Goal: Task Accomplishment & Management: Complete application form

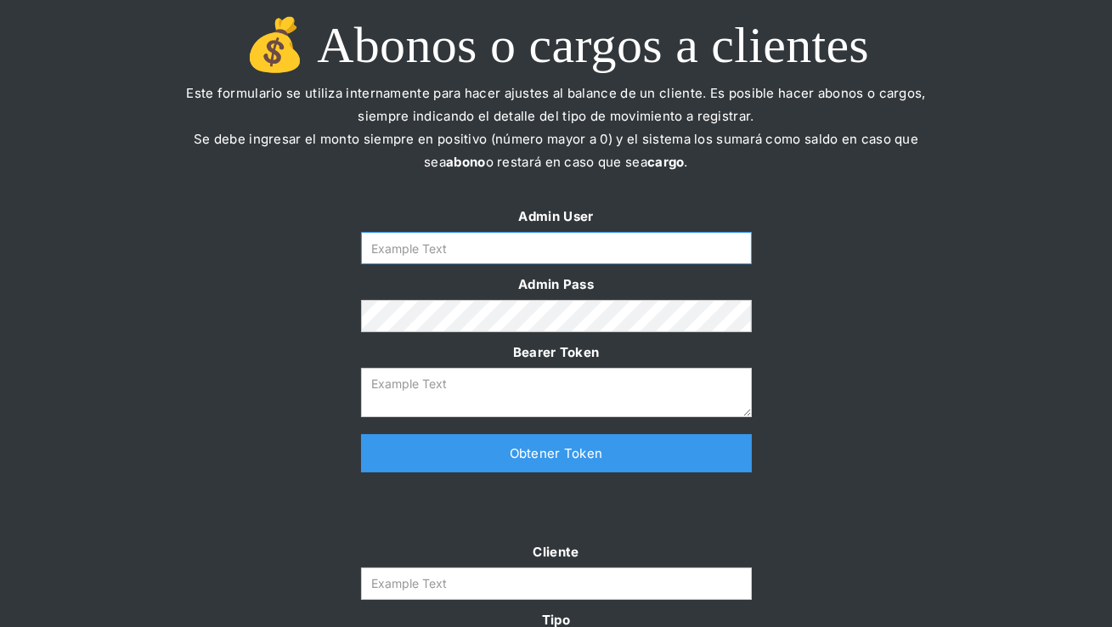
click at [443, 249] on input "Form" at bounding box center [556, 248] width 391 height 32
click at [534, 254] on input "Form" at bounding box center [556, 248] width 391 height 32
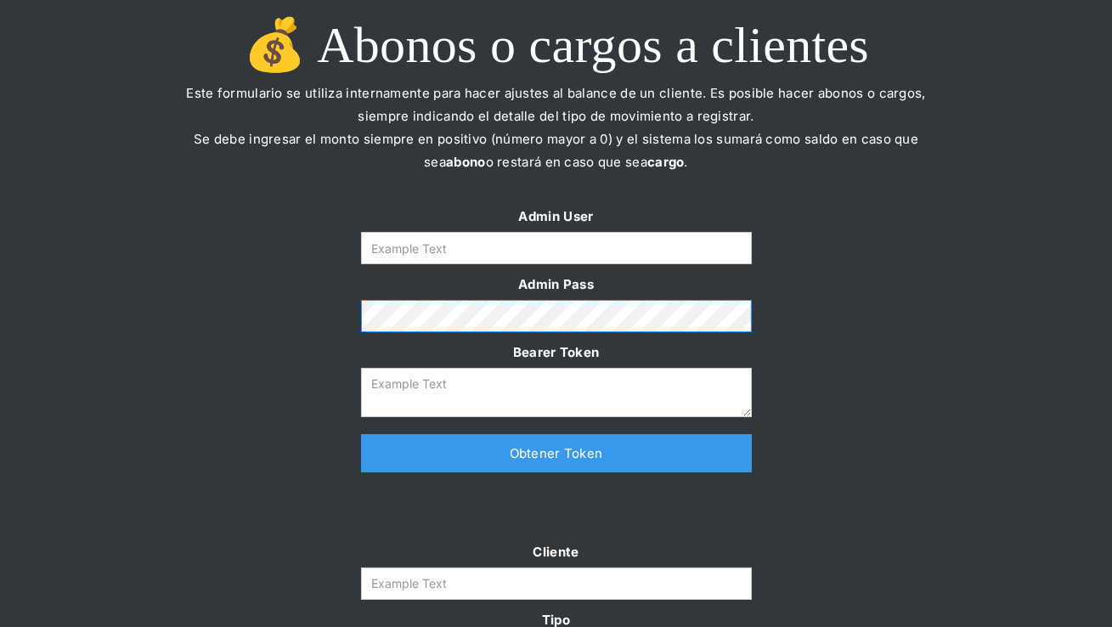
click at [218, 313] on div "Admin User Admin Pass Bearer Token Thank you! Your submission has been received…" at bounding box center [556, 347] width 1112 height 285
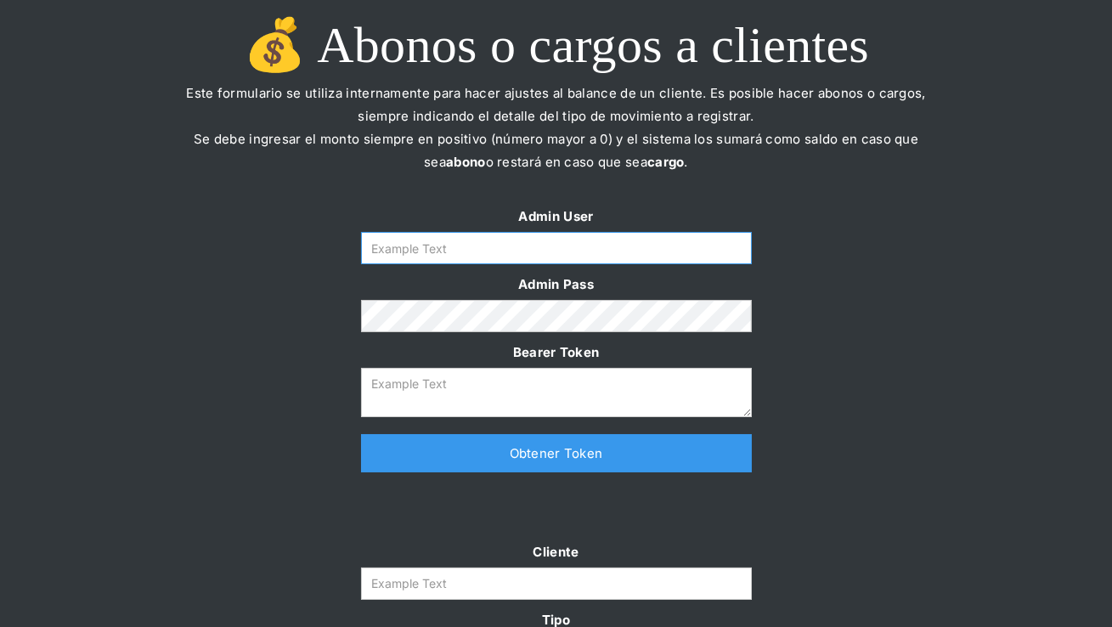
click at [459, 240] on input "Form" at bounding box center [556, 248] width 391 height 32
type input "[PERSON_NAME][EMAIL_ADDRESS][DOMAIN_NAME]"
click at [499, 460] on link "Obtener Token" at bounding box center [556, 453] width 391 height 38
type textarea "[SECURITY_DATA]"
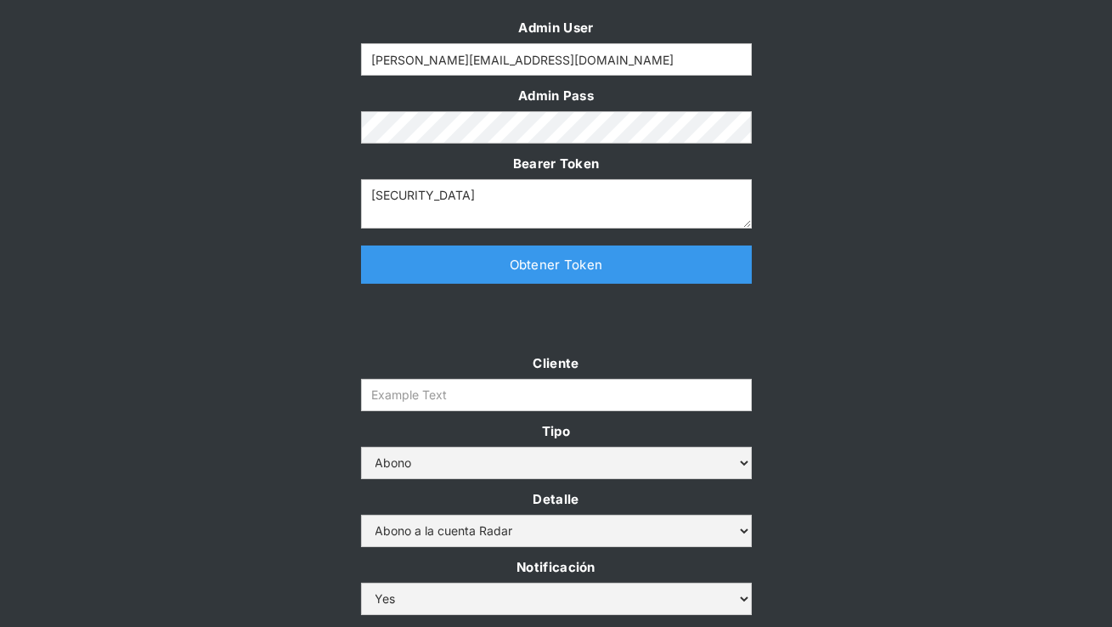
scroll to position [191, 0]
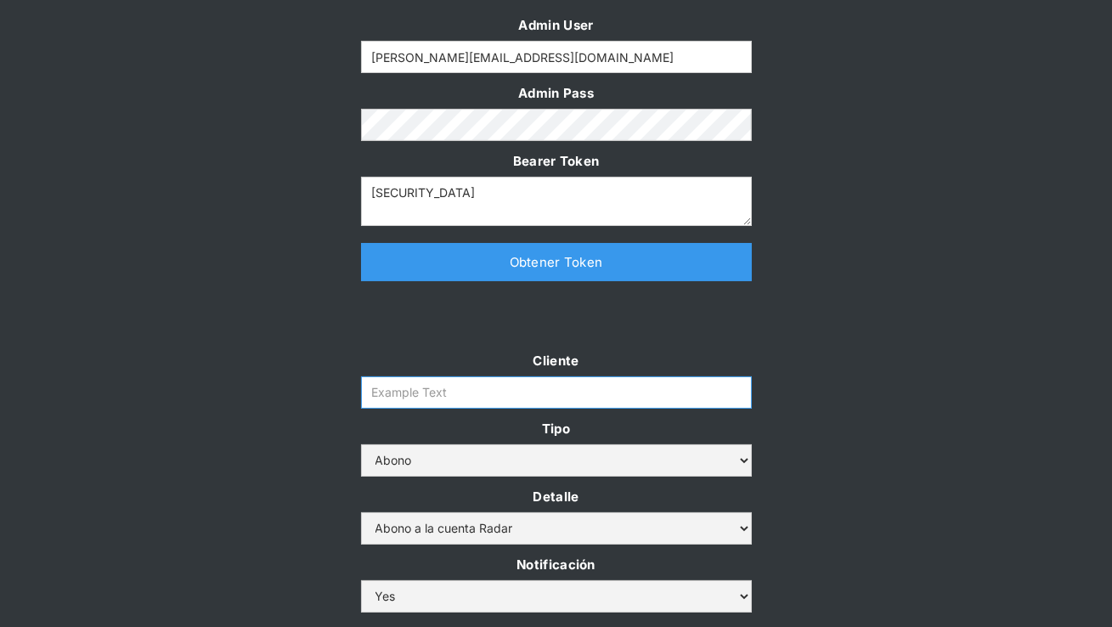
click at [471, 398] on input "Cliente" at bounding box center [556, 392] width 391 height 32
paste input "[PERSON_NAME]-rt"
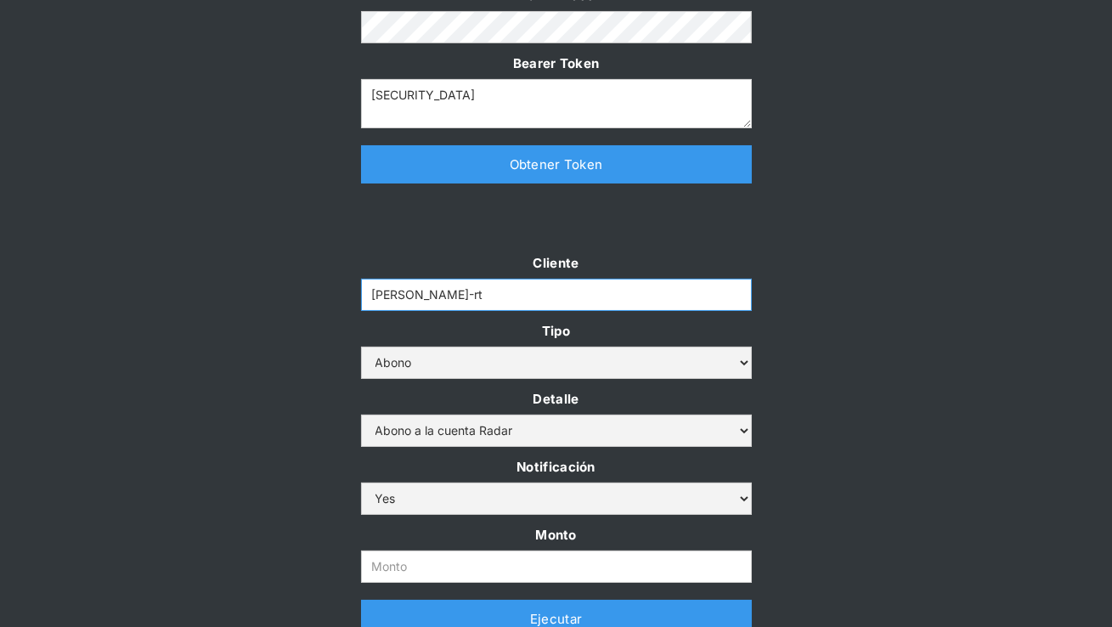
scroll to position [307, 0]
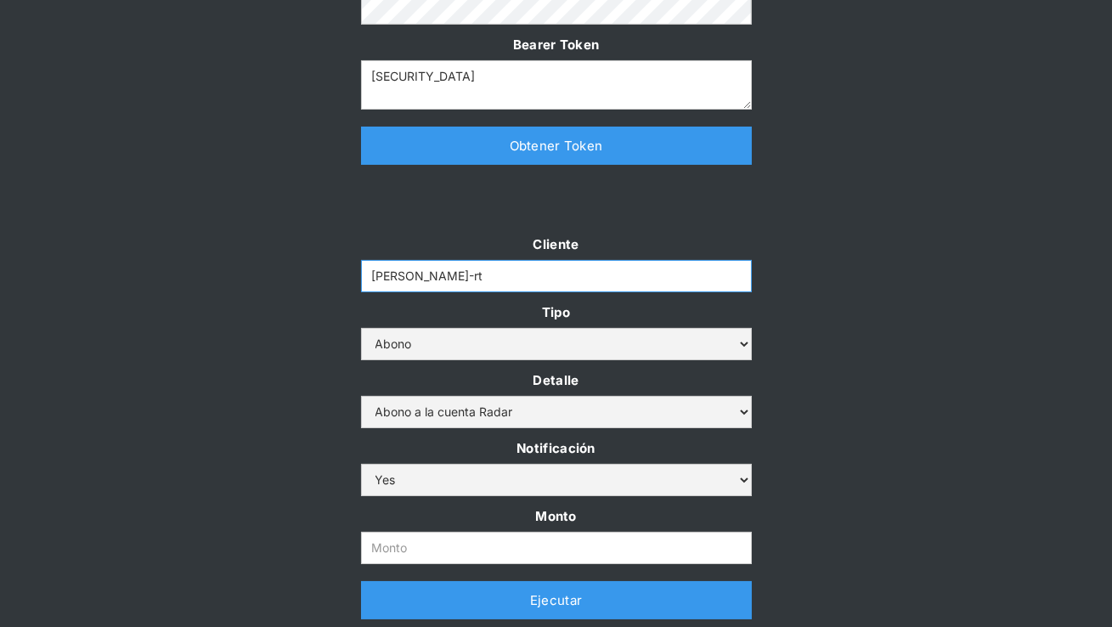
type input "[PERSON_NAME]-rt"
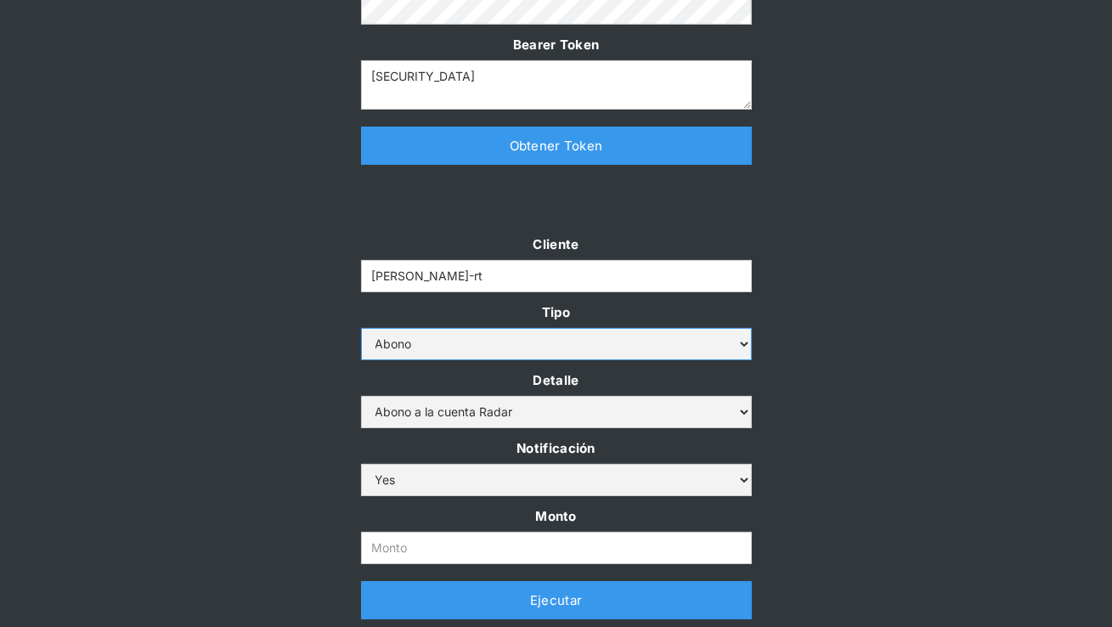
click at [451, 352] on select "Abono Cargo" at bounding box center [556, 344] width 391 height 32
select select "cargo"
click at [361, 328] on select "Abono Cargo" at bounding box center [556, 344] width 391 height 32
click at [406, 540] on input "Monto" at bounding box center [556, 548] width 391 height 32
paste input "27.982.862"
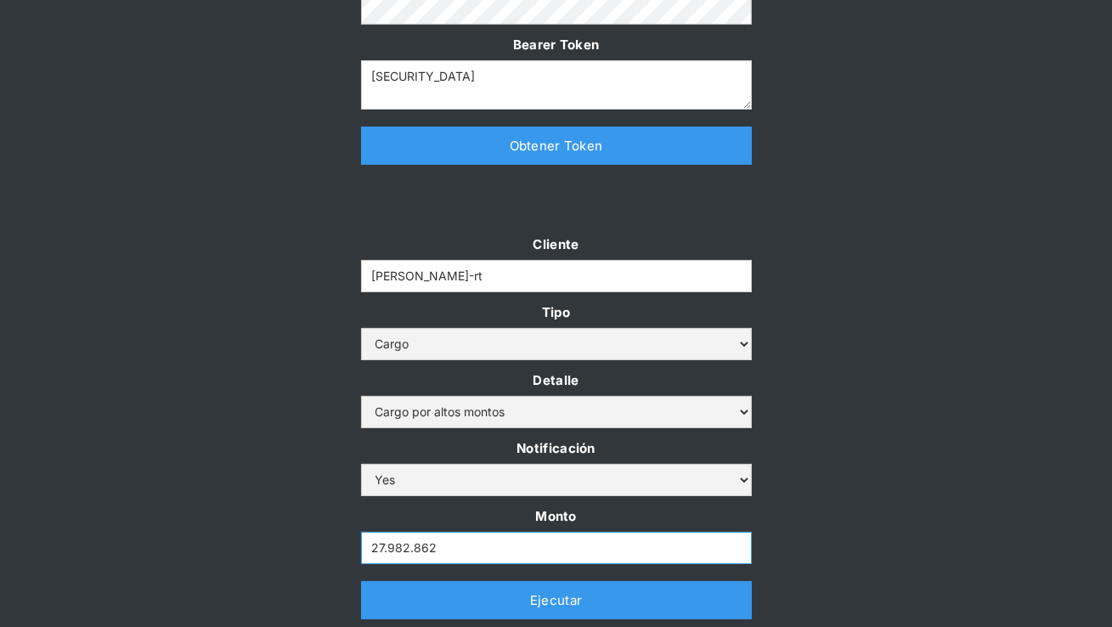
type input "27.982.862"
click at [825, 476] on div "Cliente [PERSON_NAME]-rt Tipo Abono Cargo Detalle Cargo por altos montos Ajuste…" at bounding box center [556, 434] width 1112 height 403
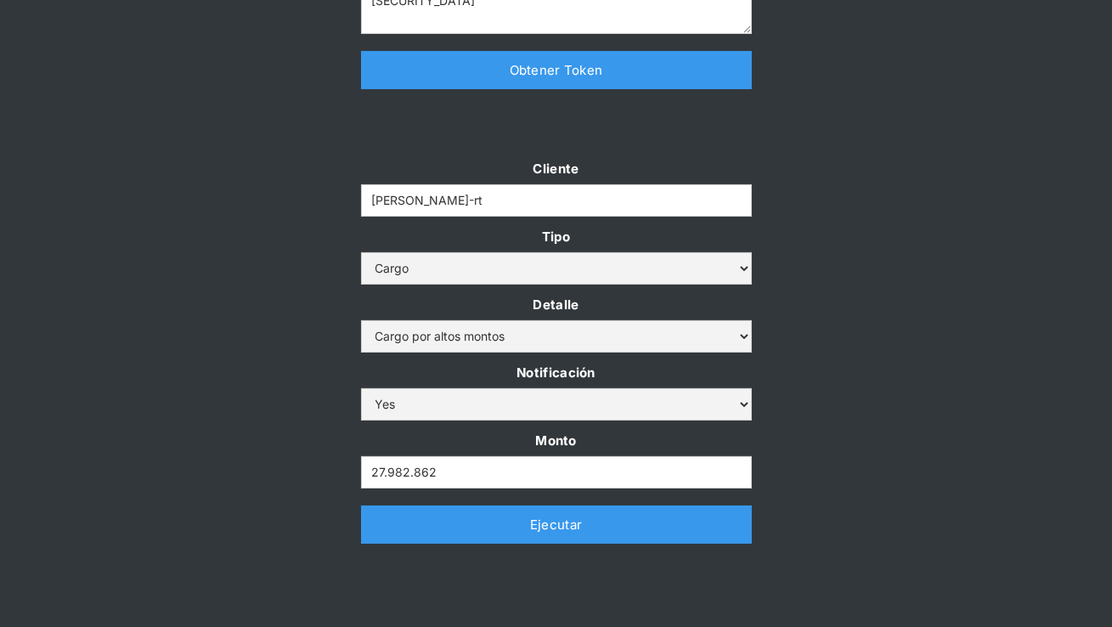
scroll to position [382, 0]
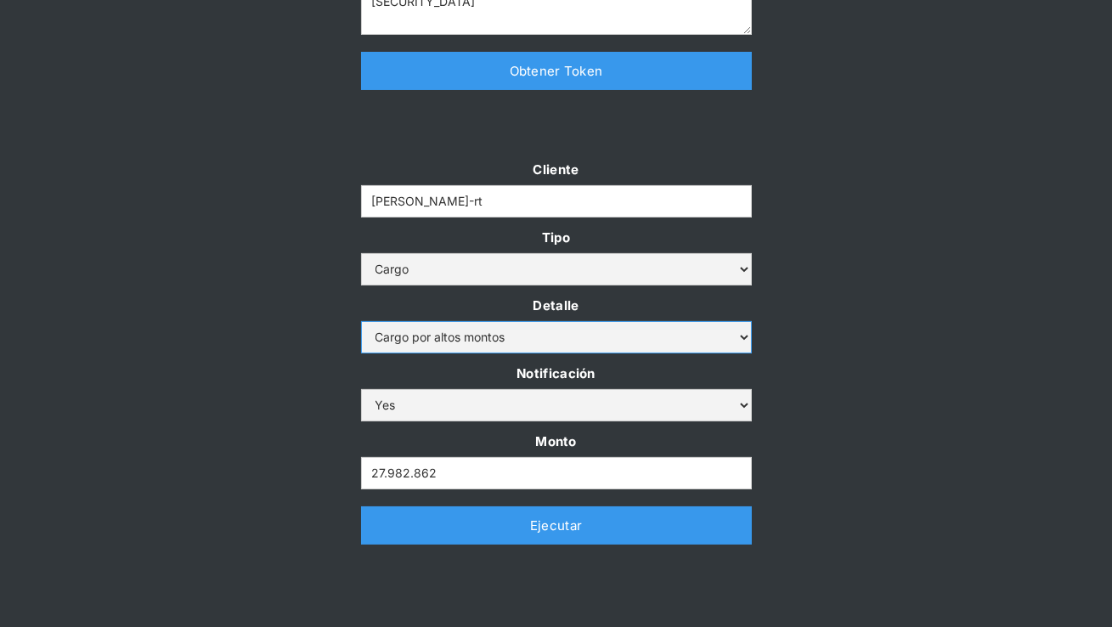
click at [520, 344] on select "Cargo por altos montos Ajuste a la cuenta Cobro comisión Radar" at bounding box center [556, 337] width 391 height 32
select select "5"
click at [361, 321] on select "Cargo por altos montos Ajuste a la cuenta Cobro comisión Radar" at bounding box center [556, 337] width 391 height 32
click at [909, 336] on div "Cliente [PERSON_NAME]-rt Tipo Abono Cargo Detalle Cargo por altos montos Ajuste…" at bounding box center [556, 359] width 1112 height 403
click at [548, 526] on link "Ejecutar" at bounding box center [556, 525] width 391 height 38
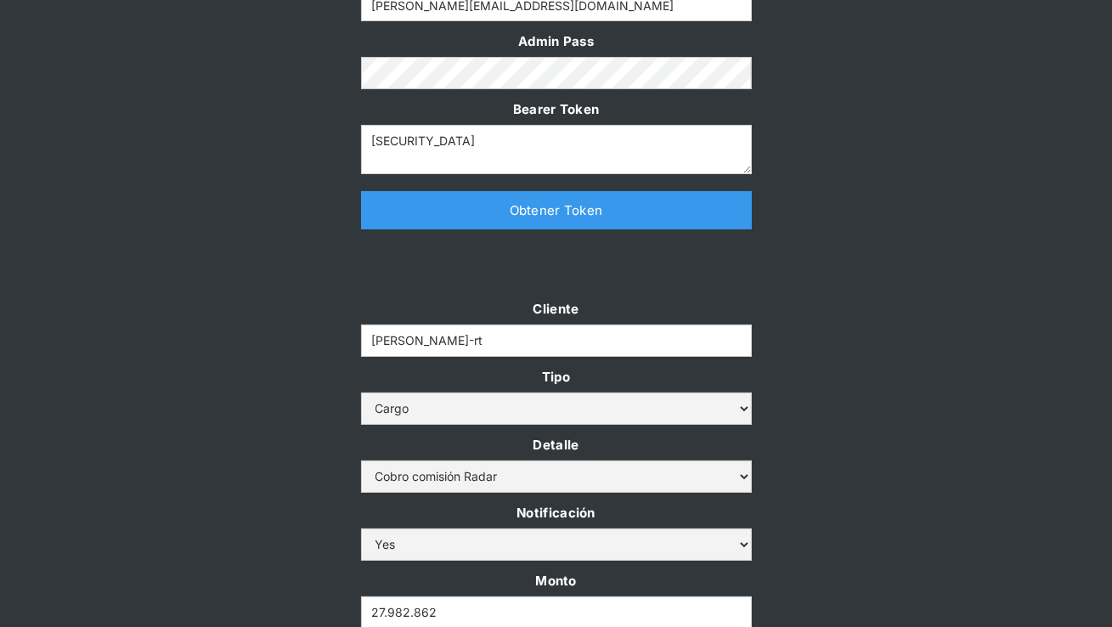
scroll to position [486, 0]
